Goal: Manage account settings

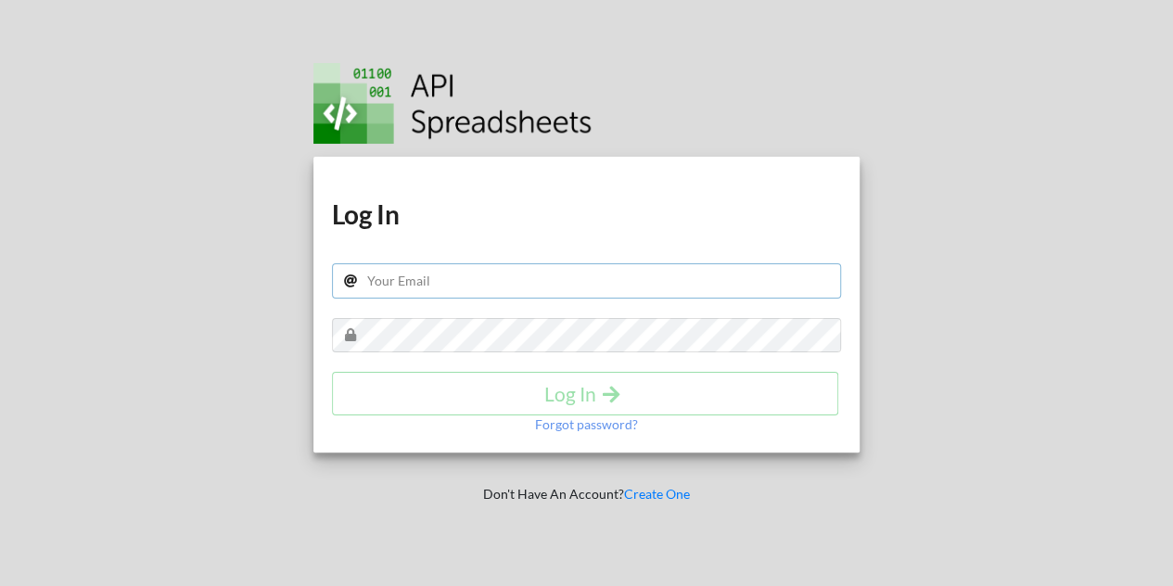
click at [387, 285] on input "text" at bounding box center [587, 280] width 510 height 35
type input "[PERSON_NAME][EMAIL_ADDRESS][PERSON_NAME][DOMAIN_NAME]"
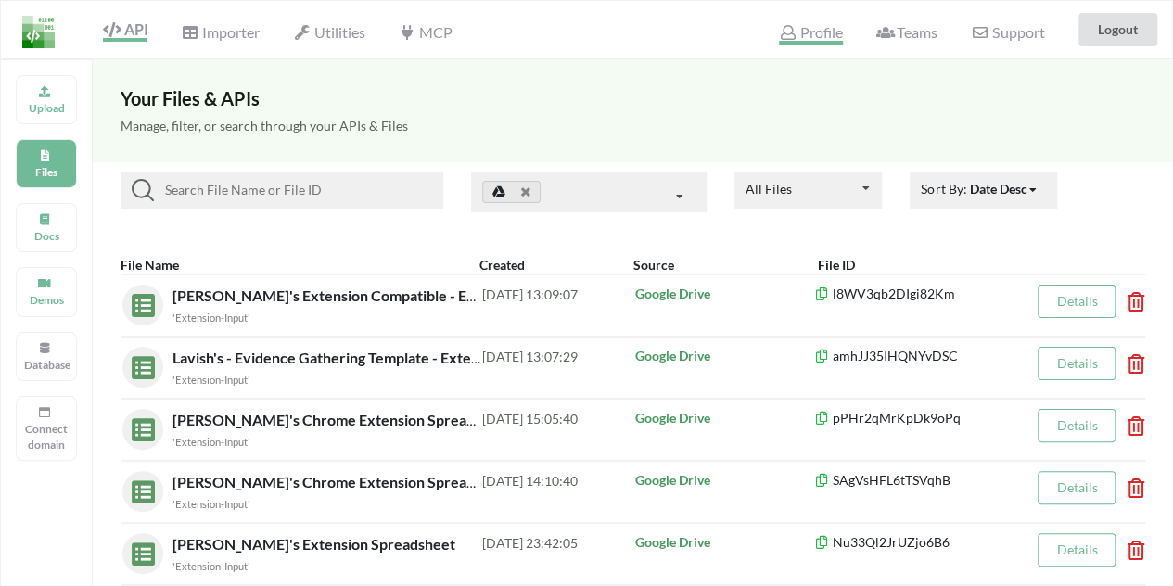
click at [825, 34] on span "Profile" at bounding box center [810, 34] width 63 height 22
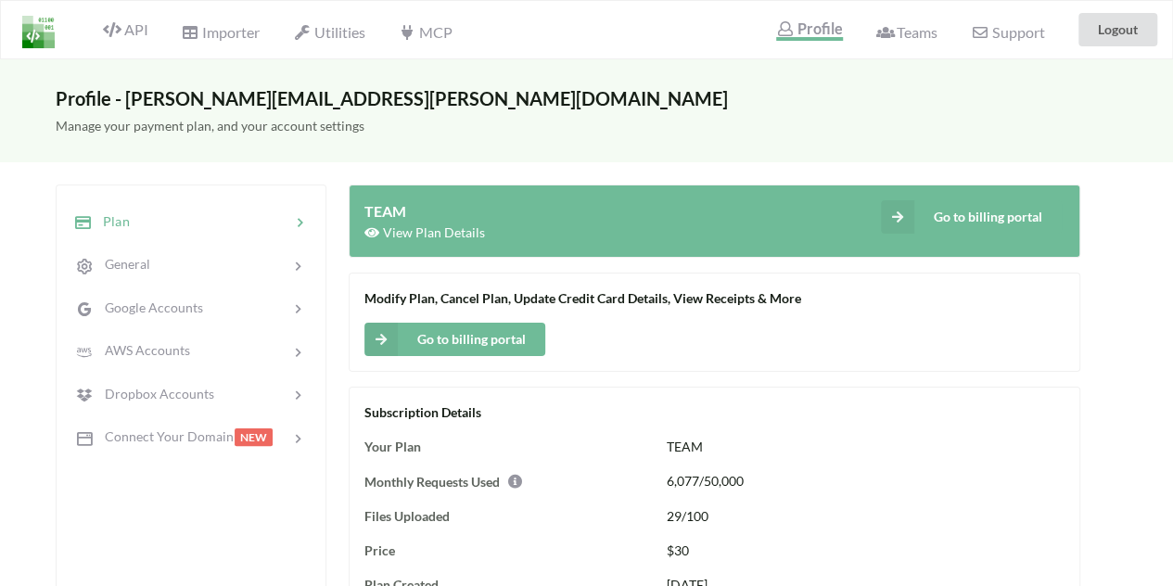
click at [599, 222] on div "View Plan Details" at bounding box center [539, 231] width 350 height 19
click at [997, 211] on button "Go to billing portal" at bounding box center [971, 216] width 181 height 33
